Goal: Navigation & Orientation: Understand site structure

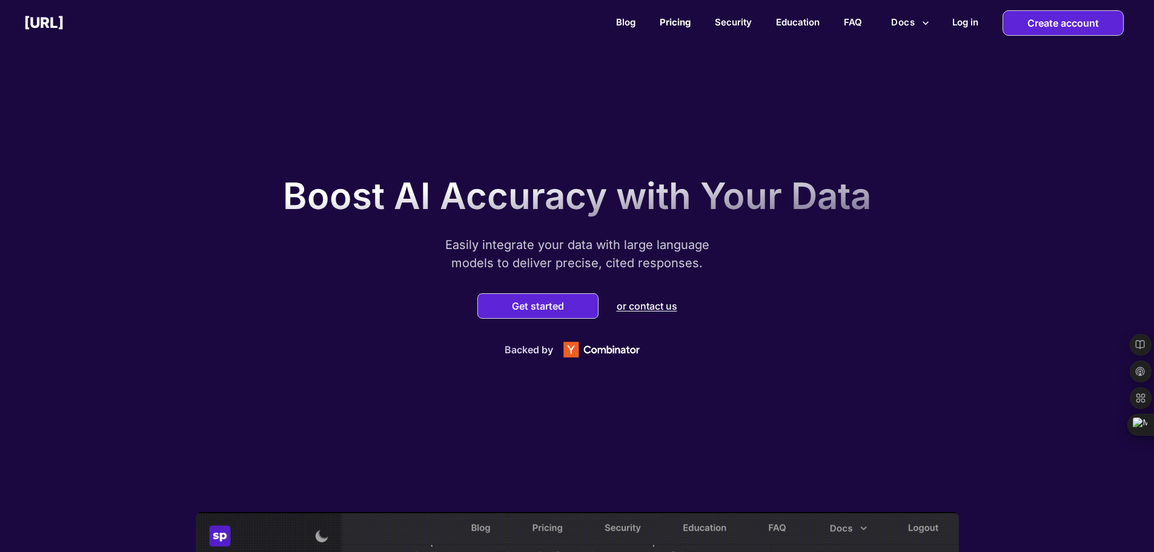
click at [682, 22] on link "Pricing" at bounding box center [675, 22] width 31 height 12
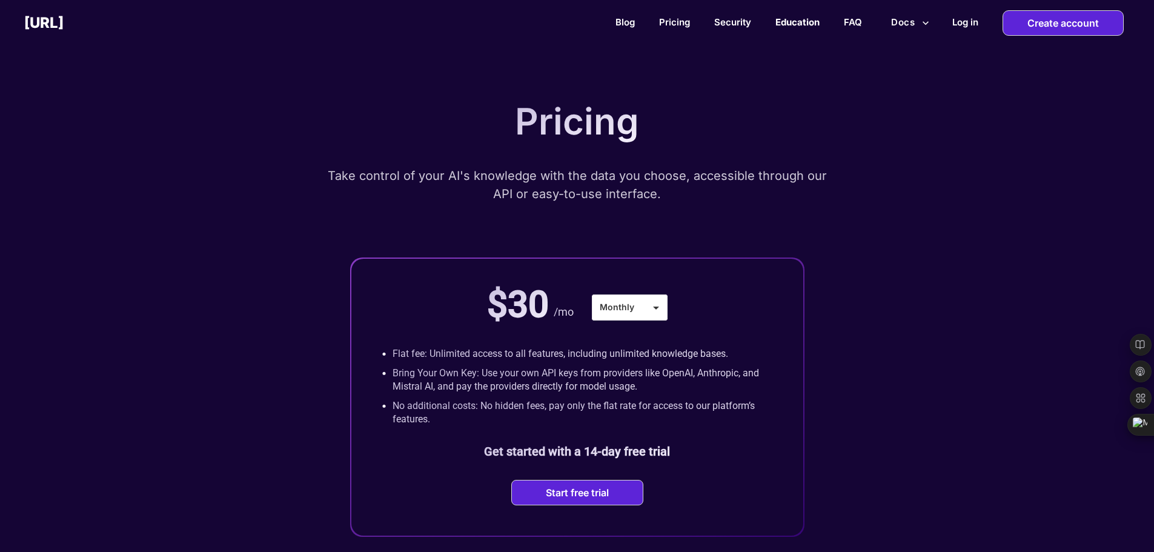
click at [790, 21] on link "Education" at bounding box center [797, 22] width 44 height 12
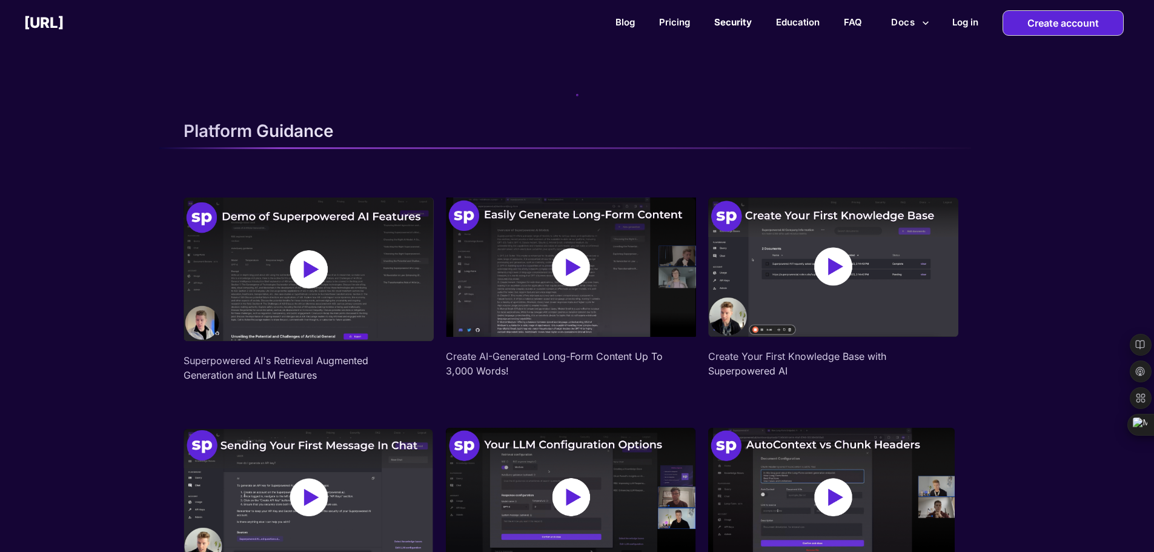
click at [728, 26] on link "Security" at bounding box center [733, 22] width 38 height 12
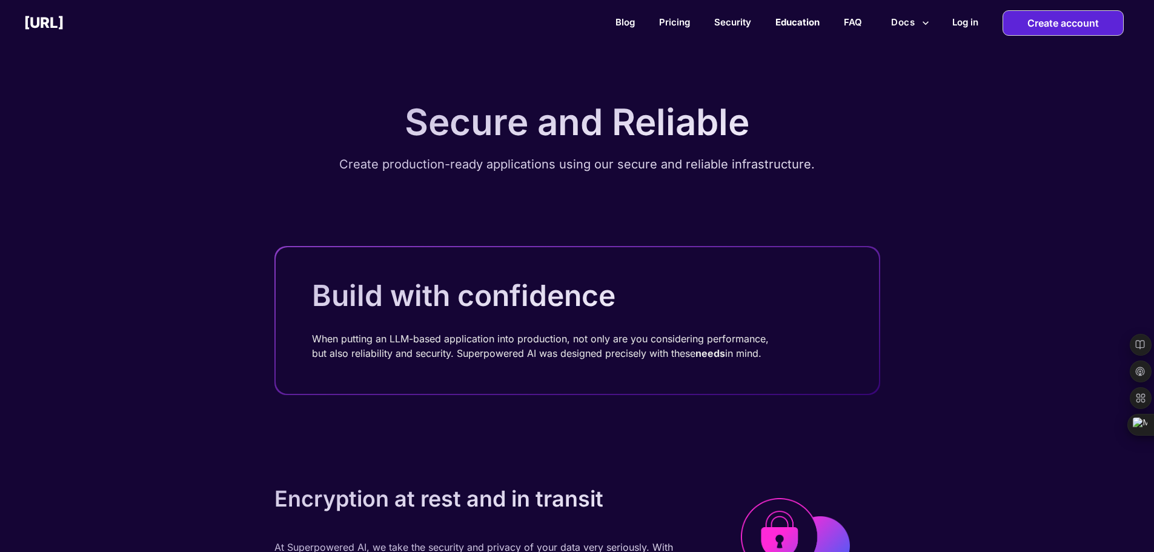
click at [796, 25] on link "Education" at bounding box center [797, 22] width 44 height 12
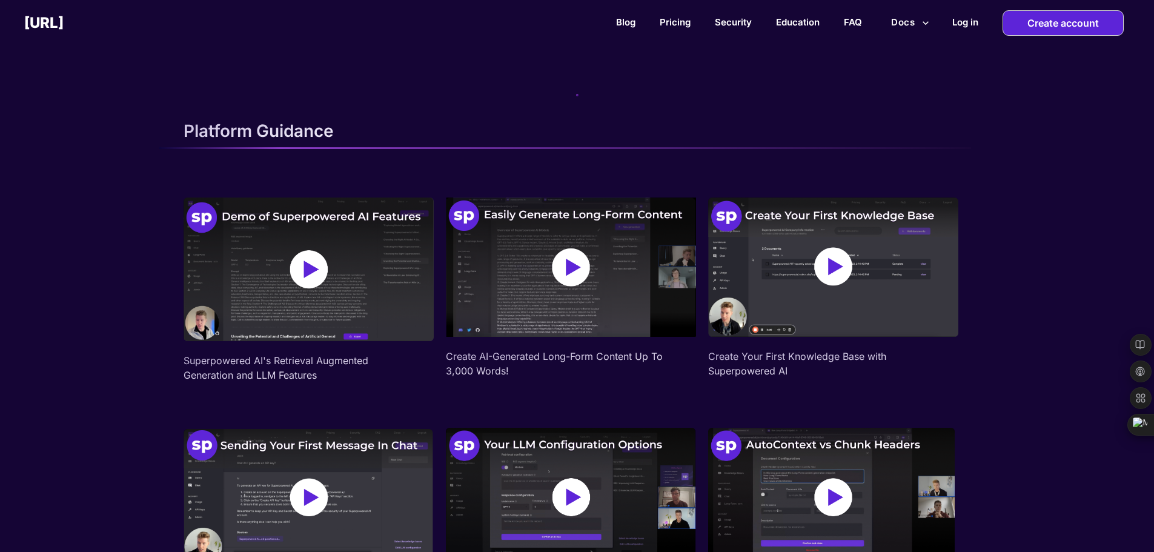
click at [903, 27] on button "Docs" at bounding box center [910, 22] width 48 height 23
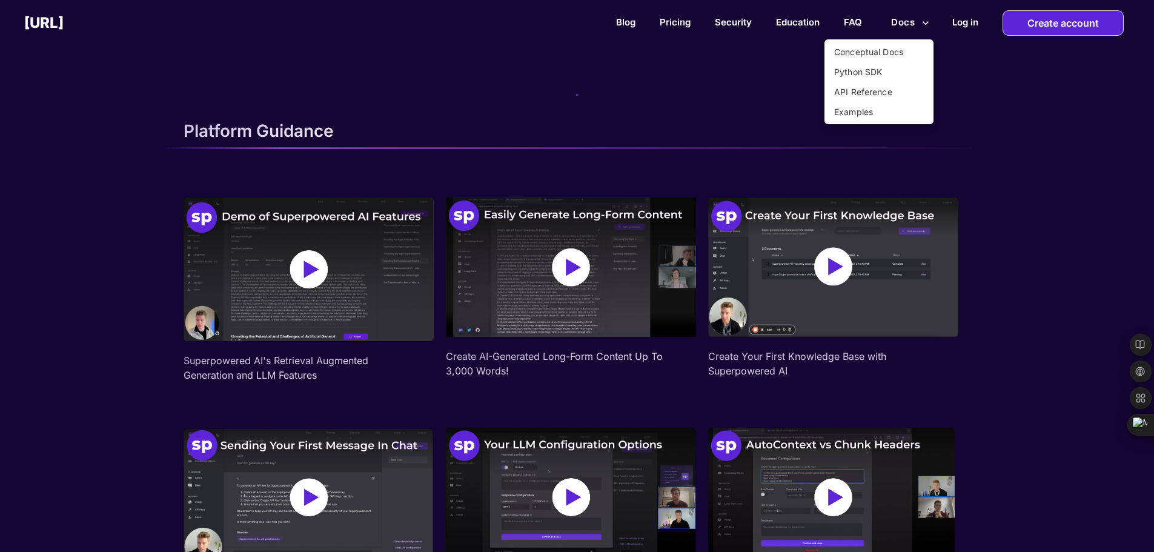
click at [965, 27] on div at bounding box center [577, 276] width 1154 height 552
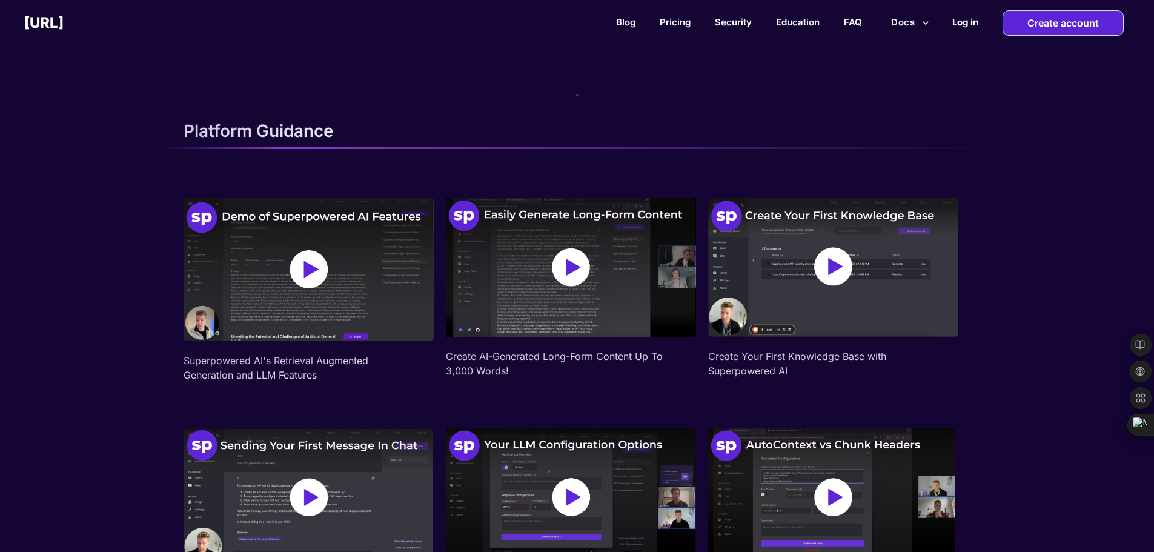
click at [965, 26] on h2 "Log in" at bounding box center [965, 22] width 26 height 12
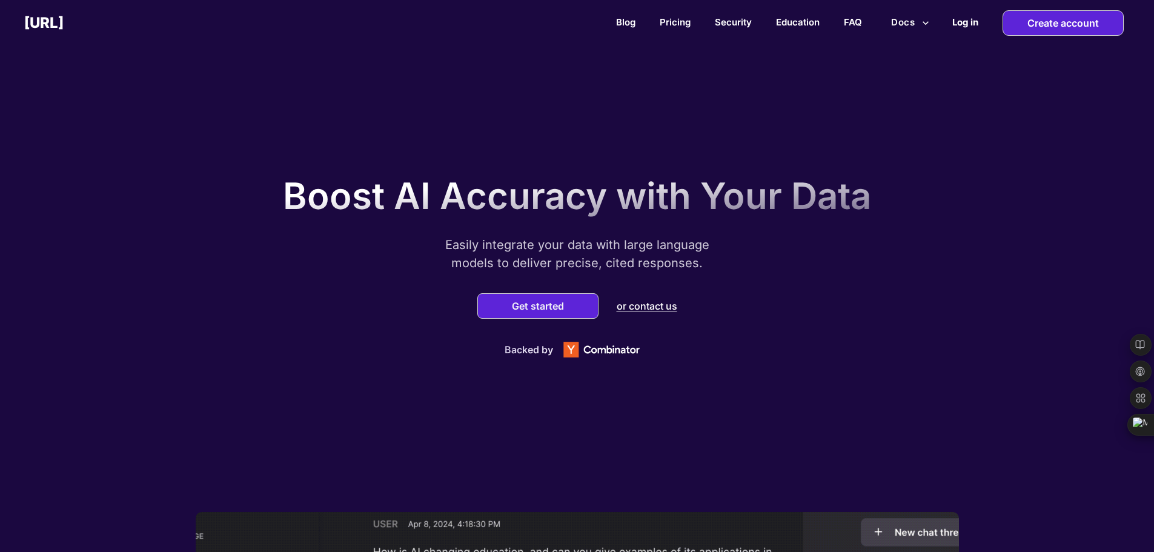
click at [971, 20] on h2 "Log in" at bounding box center [965, 22] width 26 height 12
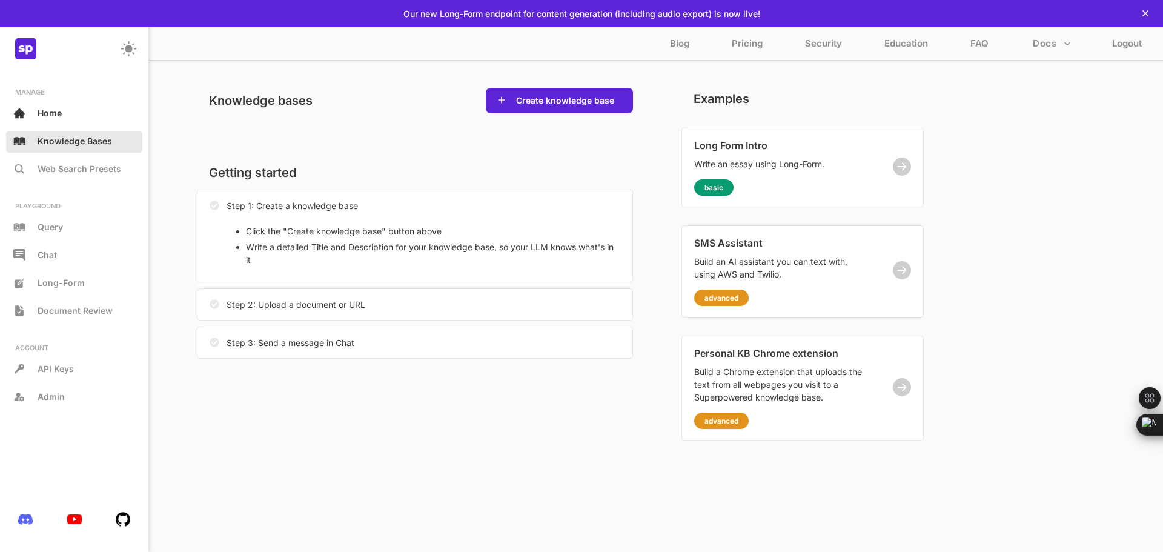
click at [78, 148] on div "Knowledge Bases" at bounding box center [74, 142] width 136 height 22
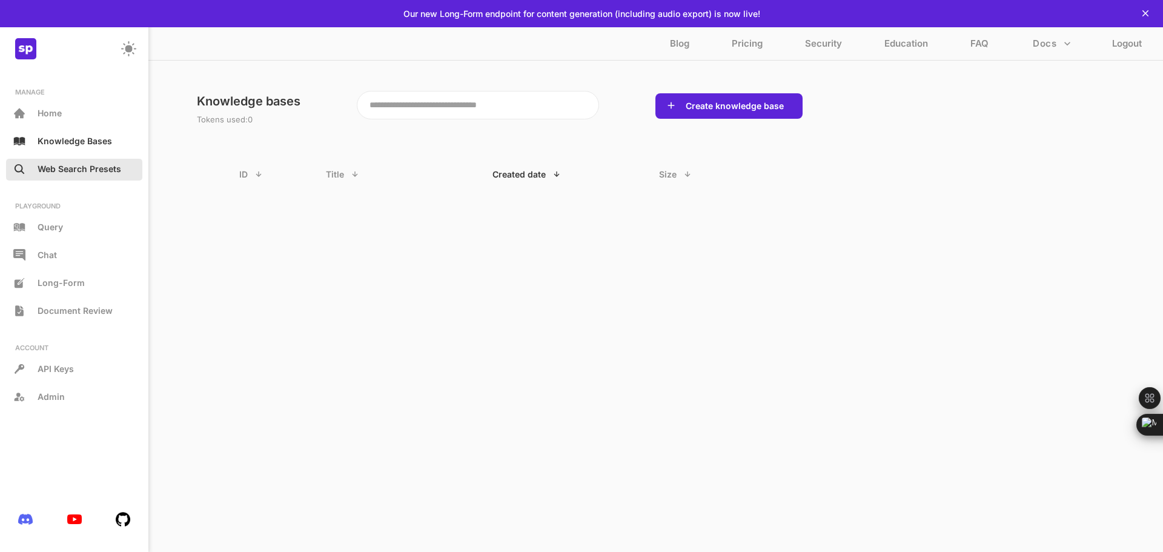
click at [75, 168] on p "Web Search Presets" at bounding box center [80, 169] width 84 height 10
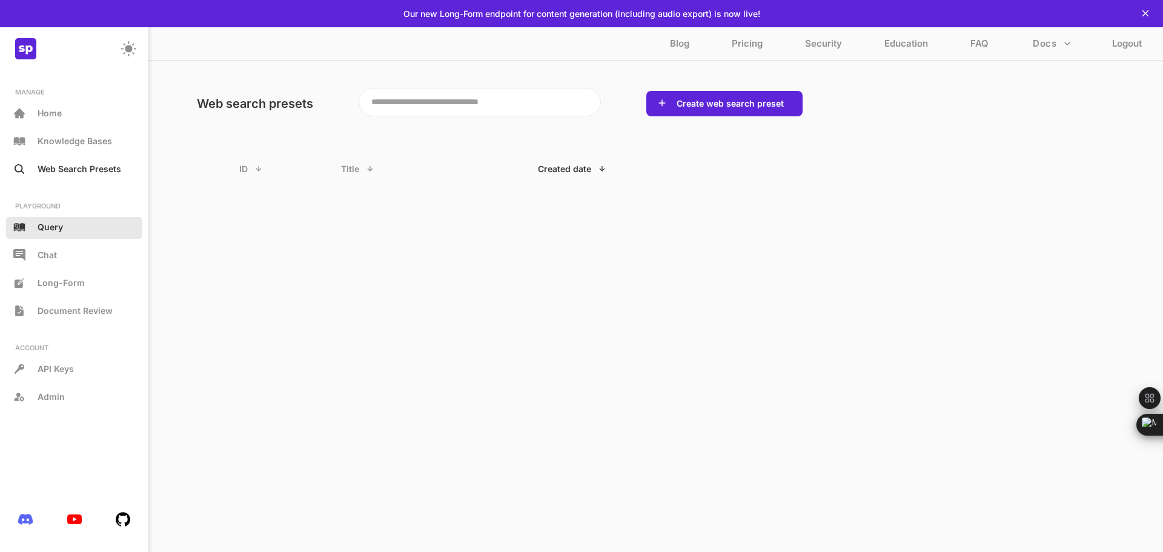
click at [57, 230] on p "Query" at bounding box center [50, 227] width 25 height 10
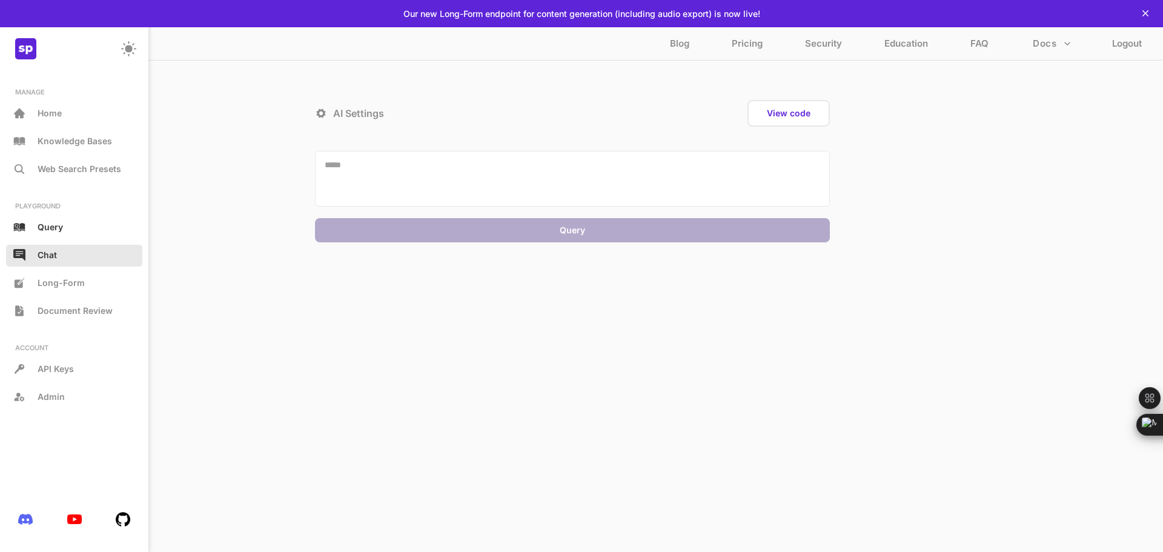
click at [58, 256] on div "Chat" at bounding box center [74, 256] width 136 height 22
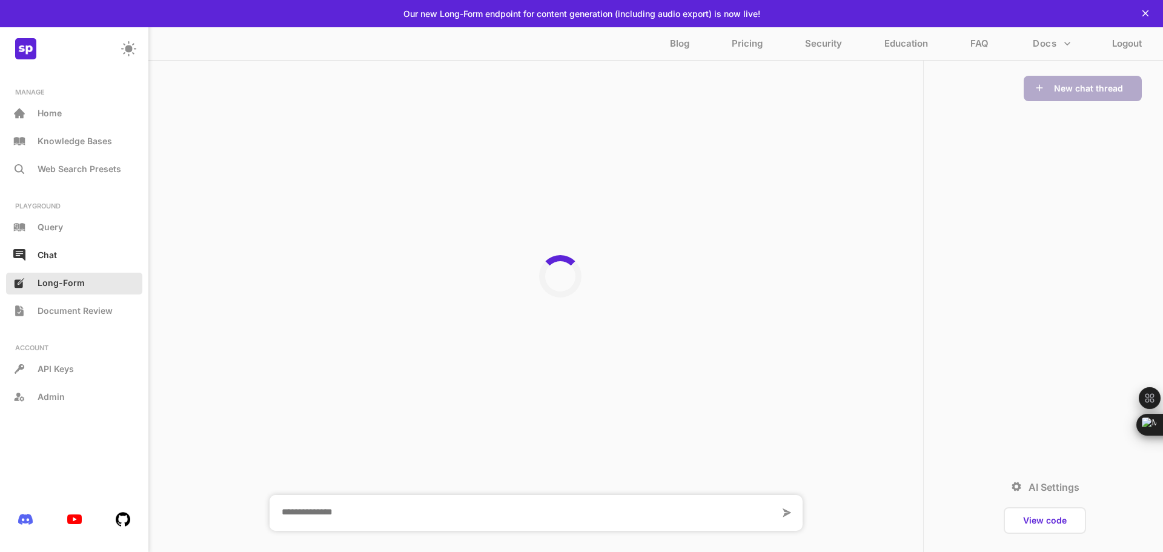
click at [65, 285] on span "Long-Form" at bounding box center [61, 282] width 47 height 10
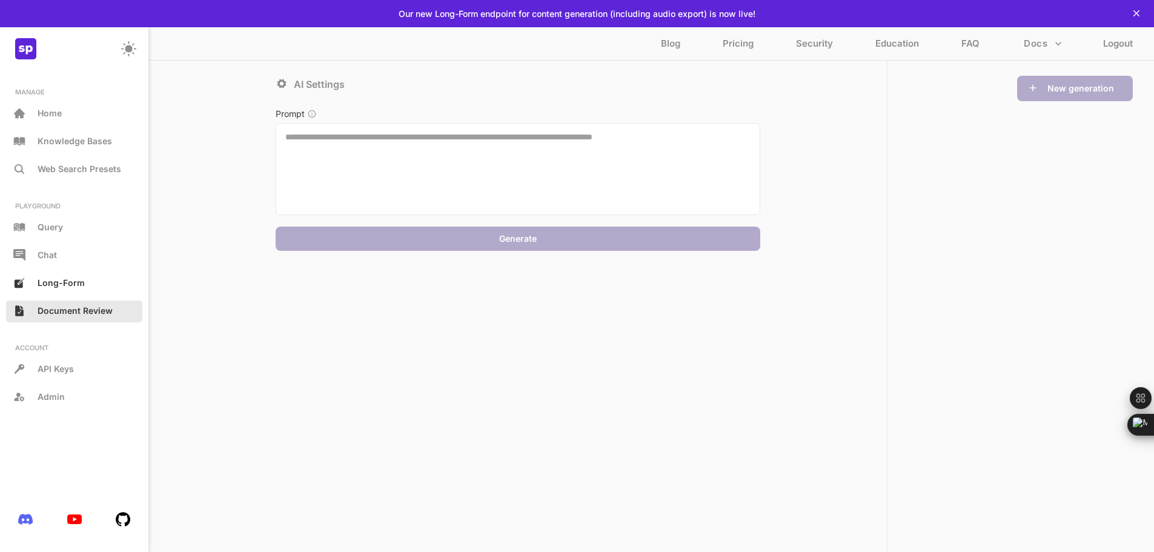
click at [62, 312] on span "Document Review" at bounding box center [75, 310] width 75 height 10
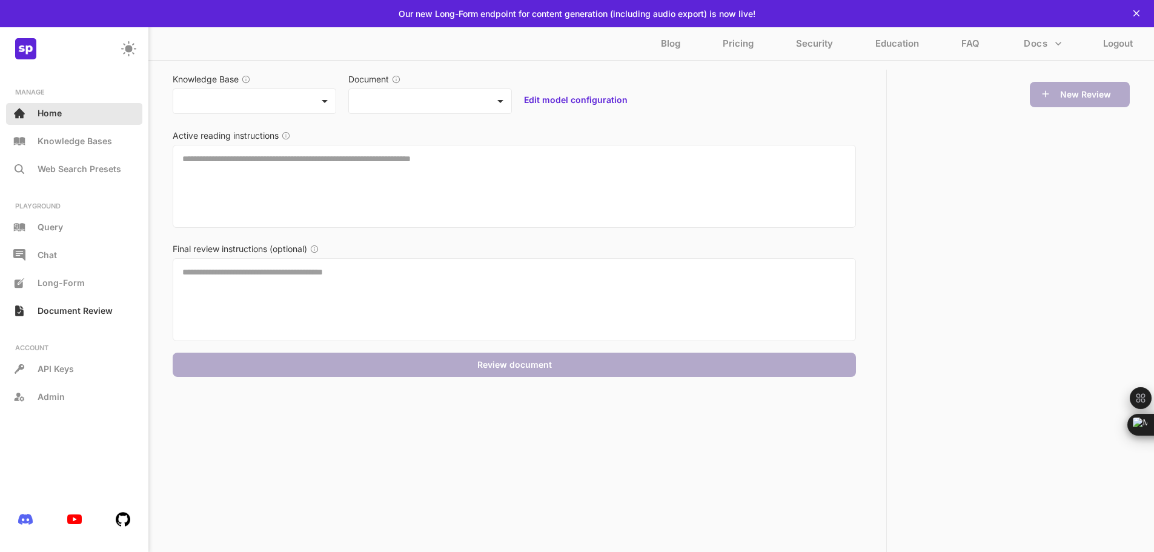
click at [68, 117] on div "Home" at bounding box center [74, 114] width 136 height 22
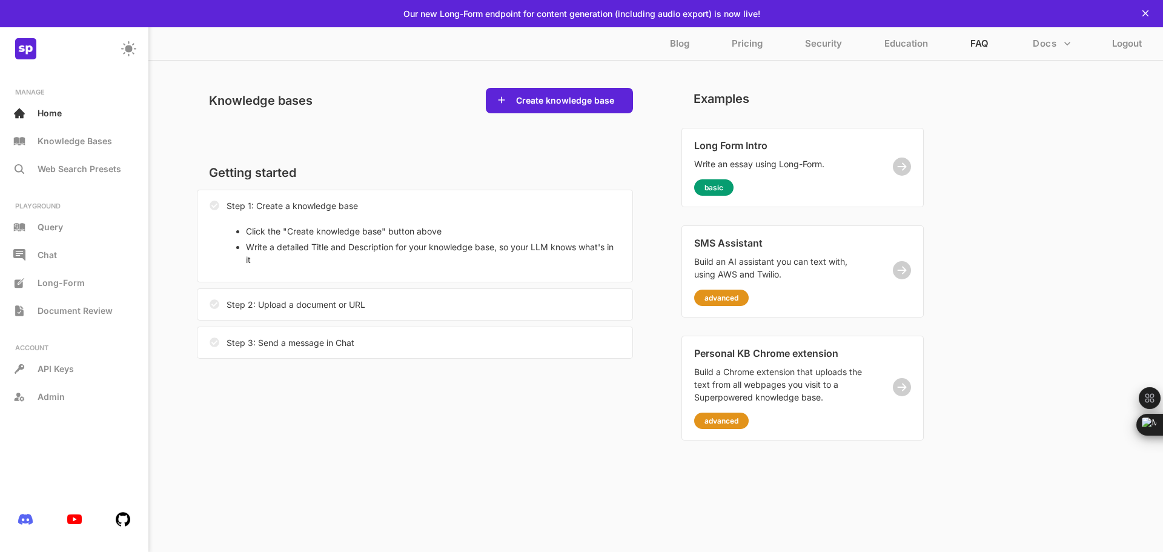
click at [980, 45] on p "FAQ" at bounding box center [980, 47] width 18 height 18
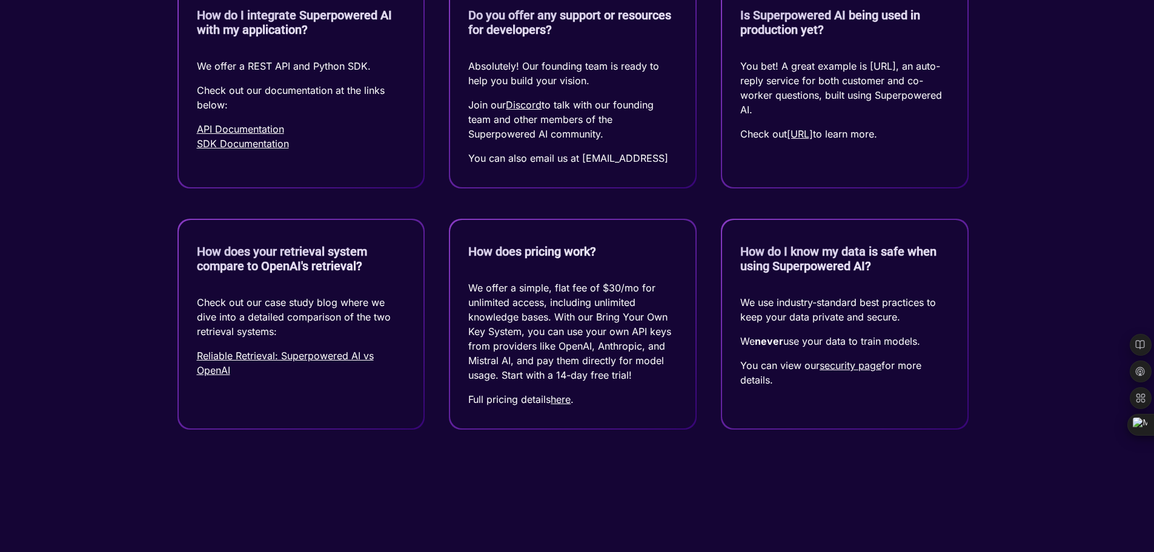
scroll to position [1151, 0]
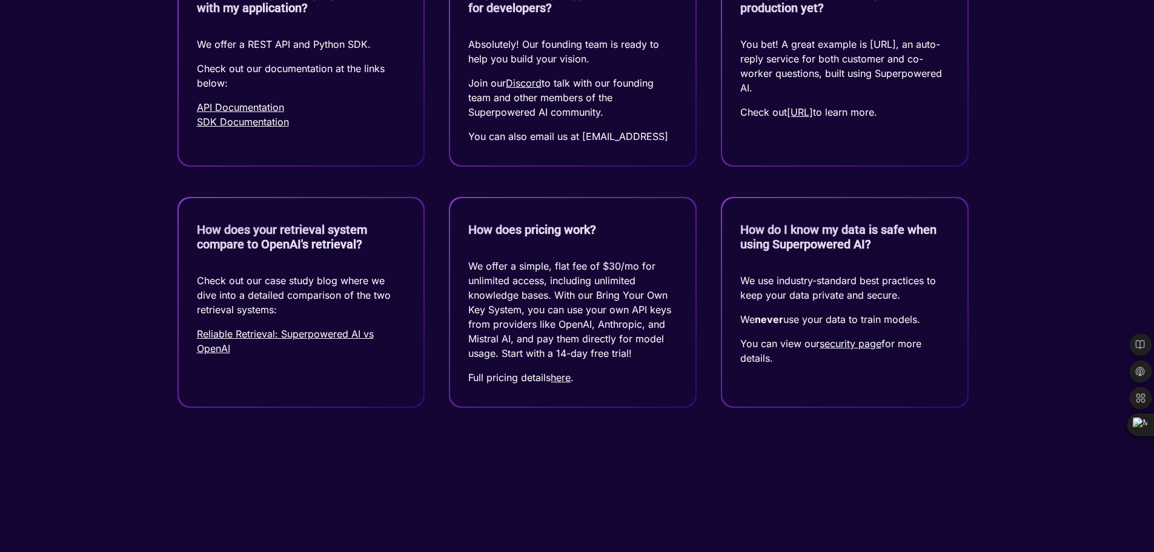
click at [565, 383] on link "here" at bounding box center [561, 377] width 20 height 12
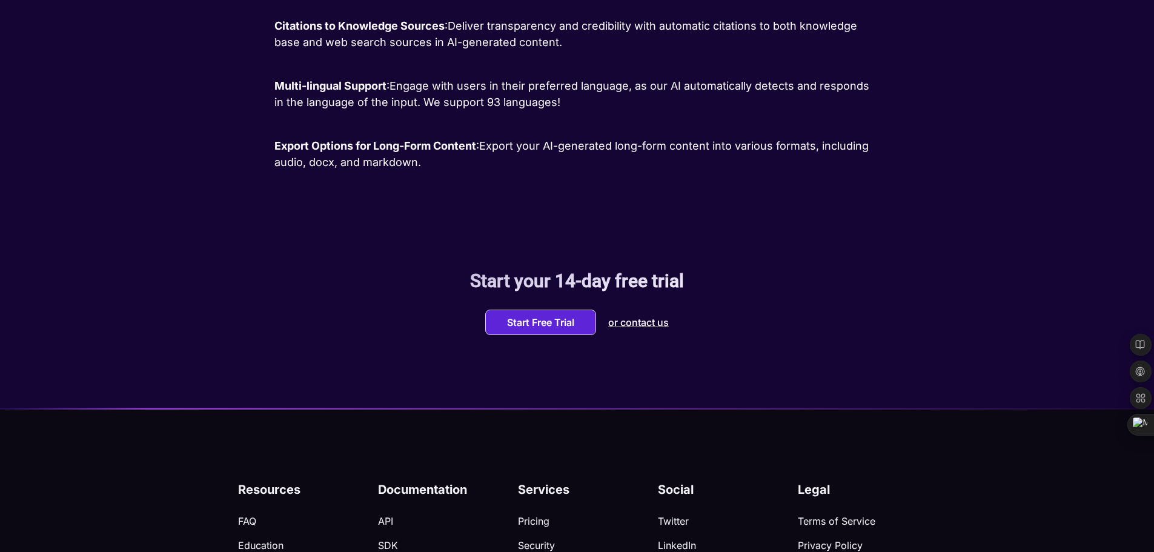
scroll to position [2013, 0]
